Goal: Transaction & Acquisition: Purchase product/service

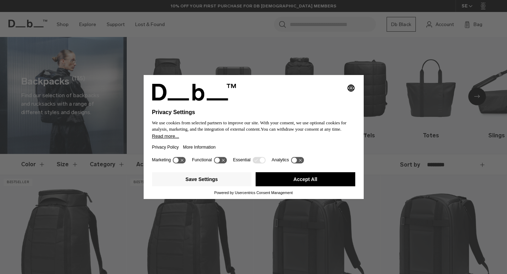
click at [300, 177] on button "Accept All" at bounding box center [306, 179] width 100 height 14
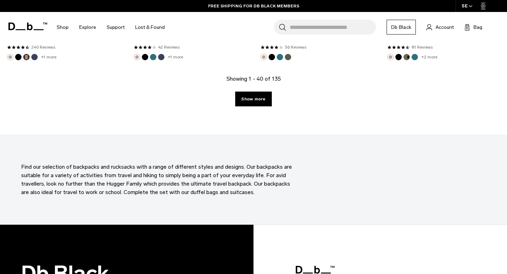
scroll to position [2064, 0]
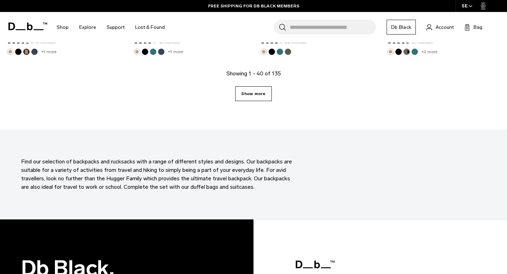
click at [265, 97] on link "Show more" at bounding box center [253, 93] width 36 height 15
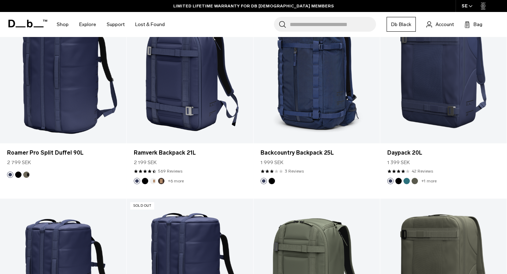
scroll to position [1225, 0]
